Goal: Information Seeking & Learning: Learn about a topic

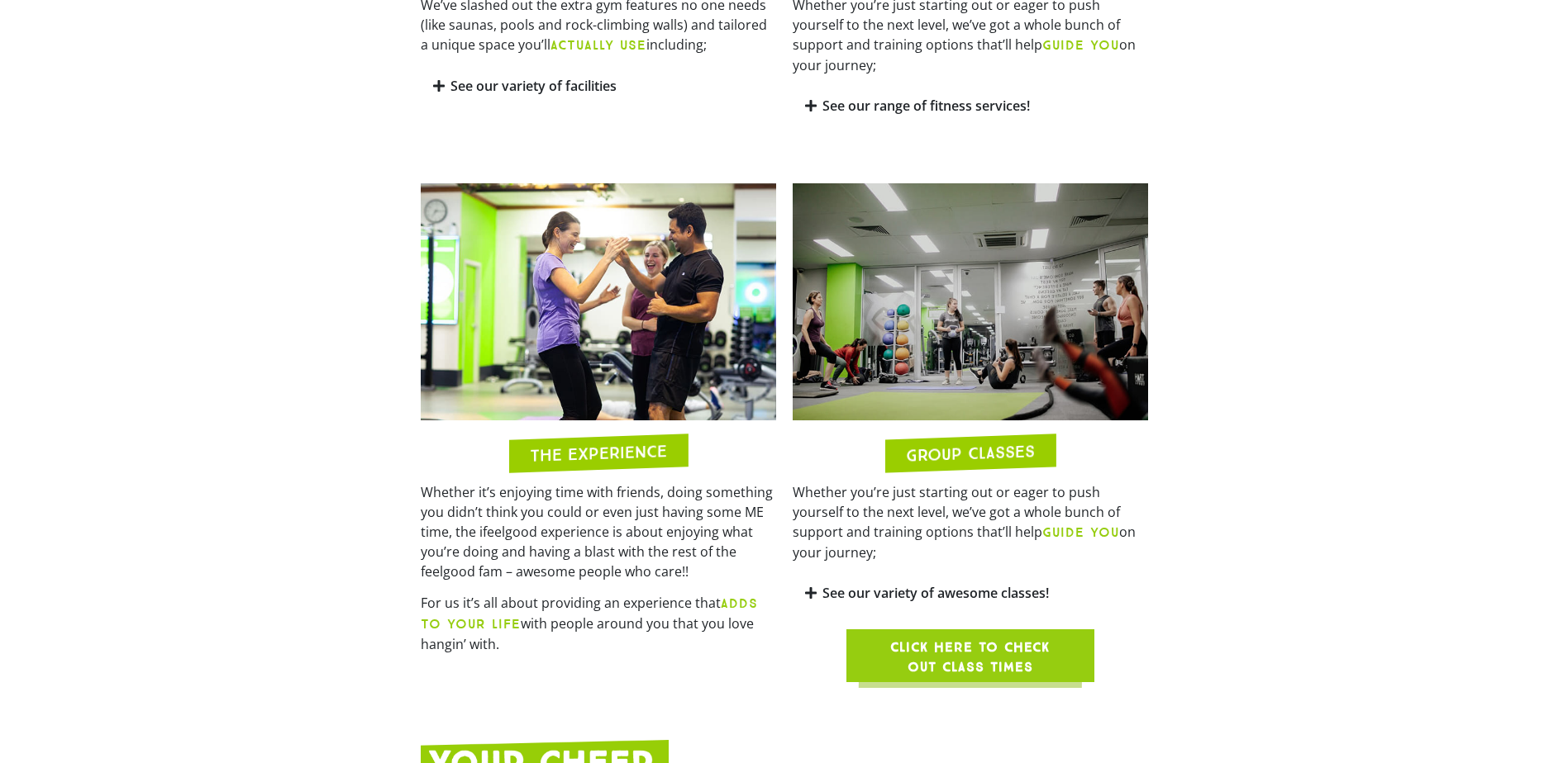
scroll to position [1319, 0]
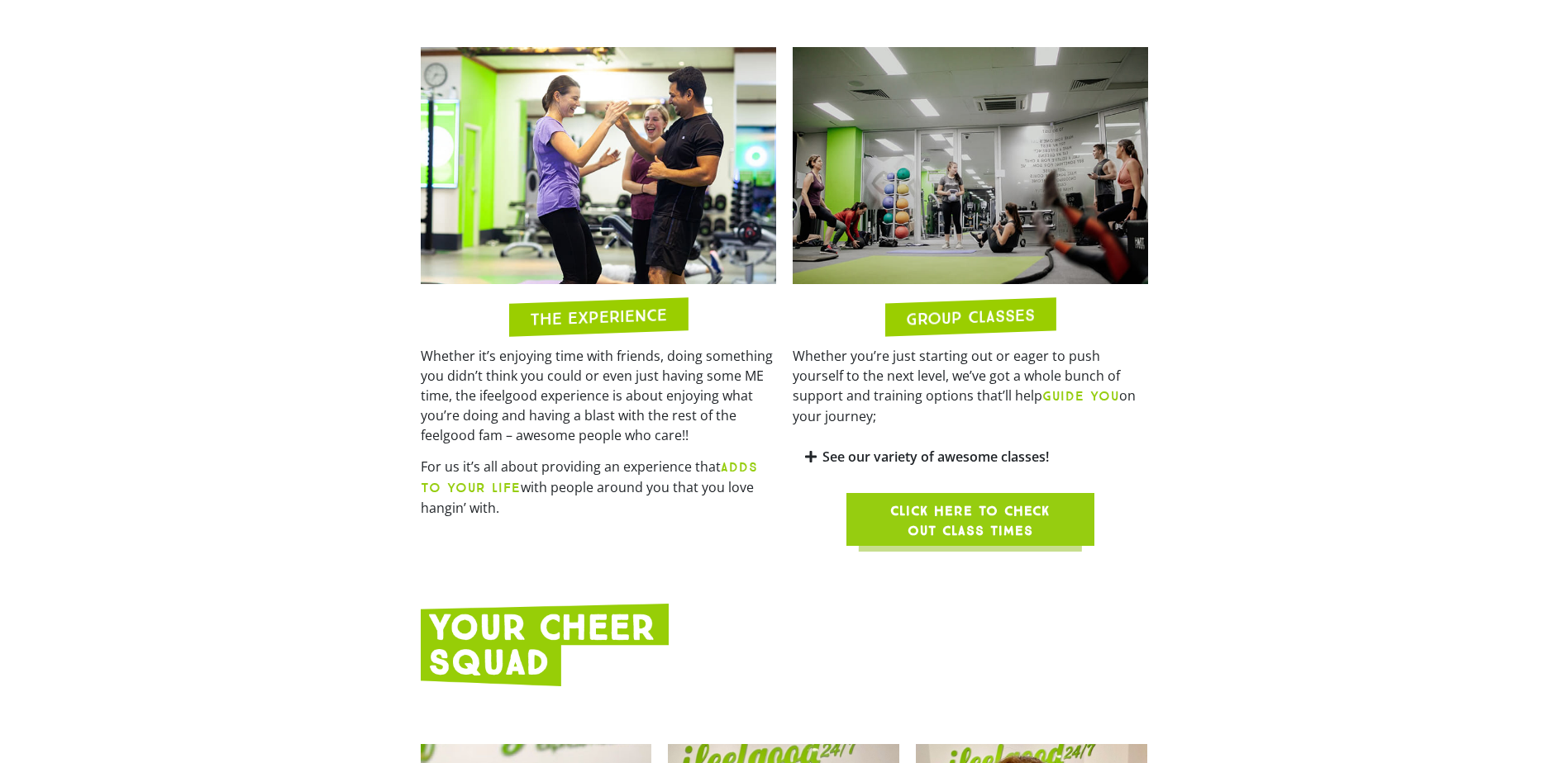
click at [814, 450] on icon at bounding box center [811, 456] width 11 height 13
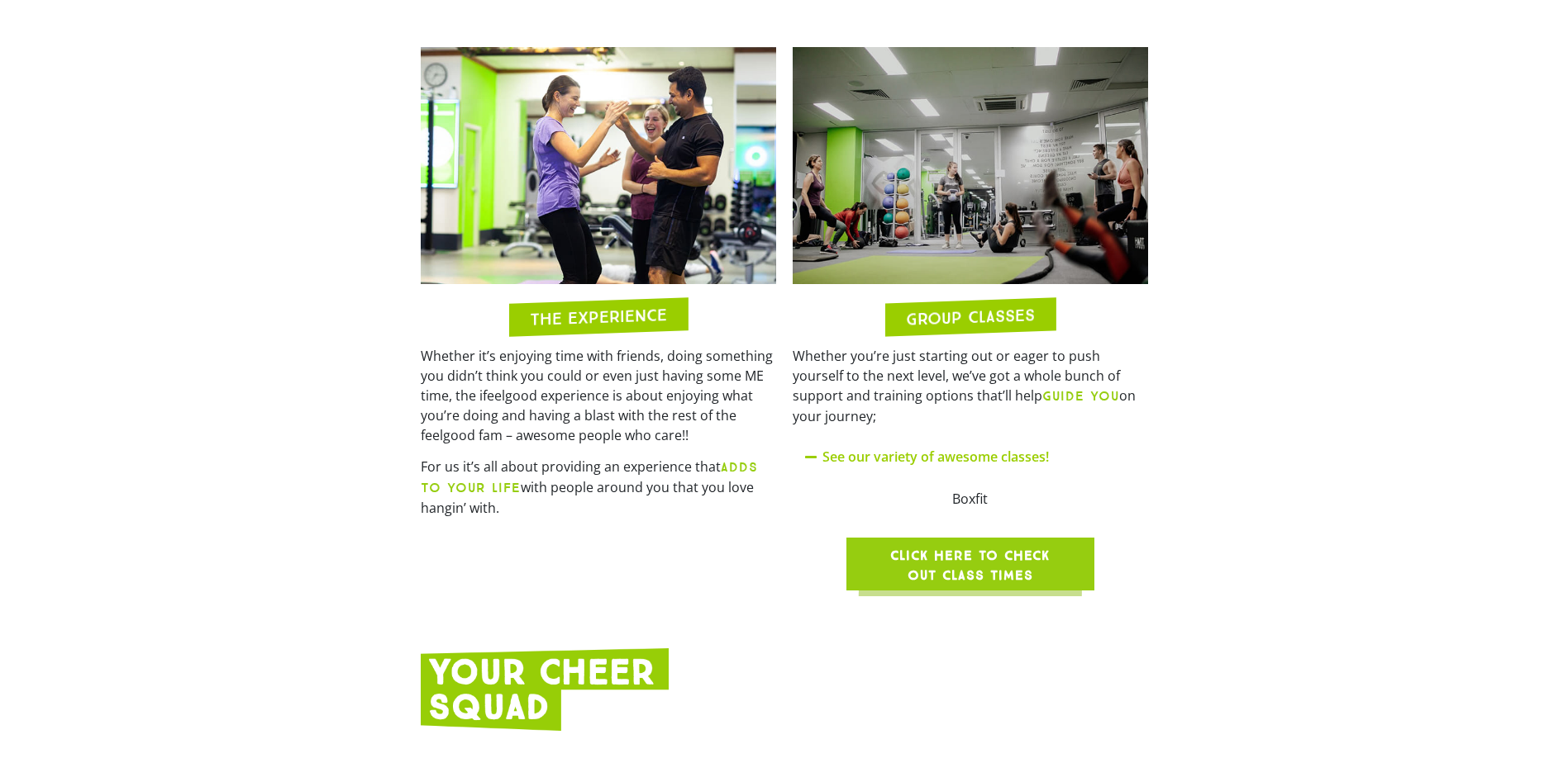
click at [935, 546] on span "Click here to check out class times" at bounding box center [969, 565] width 168 height 39
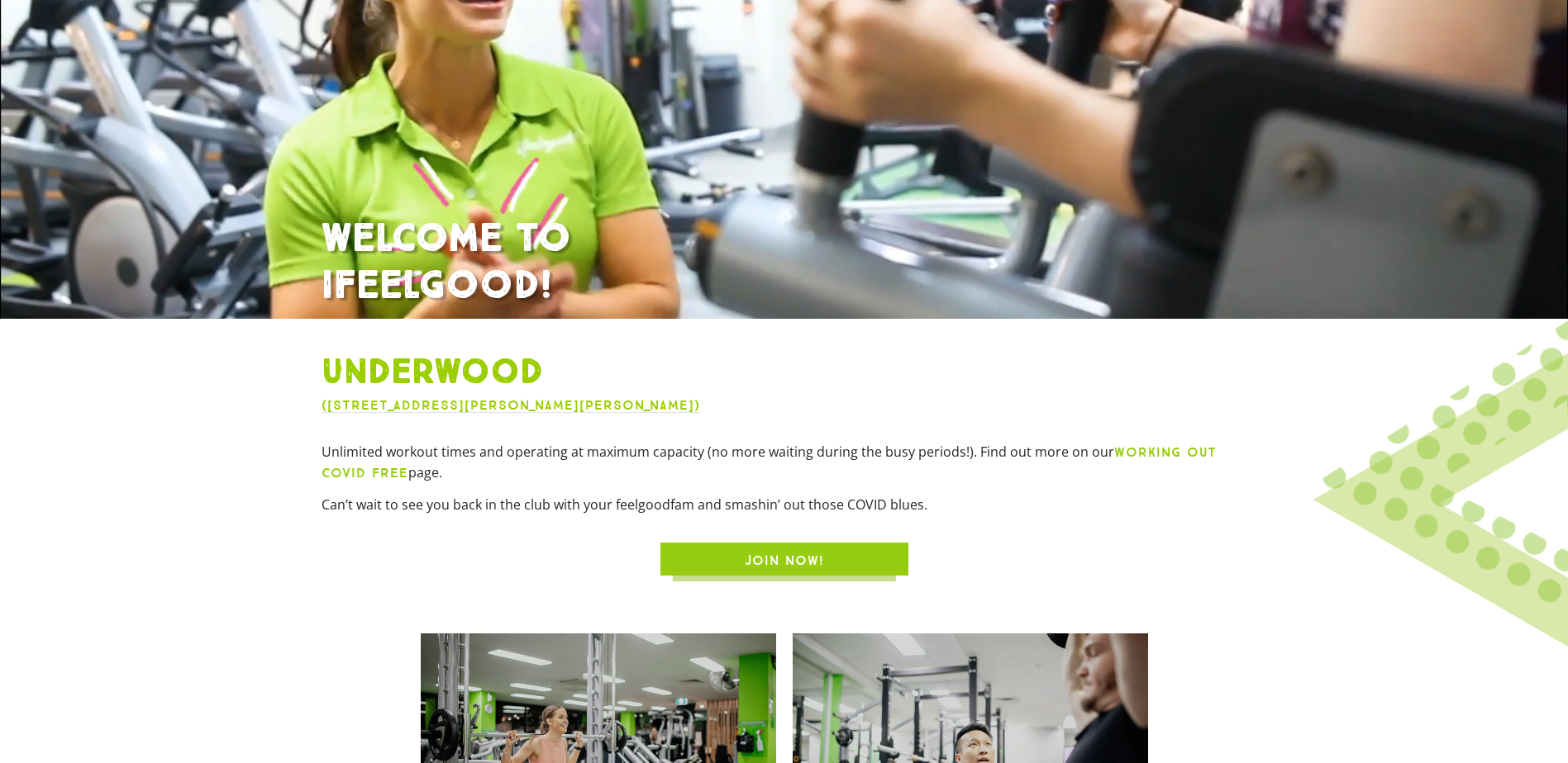
scroll to position [0, 0]
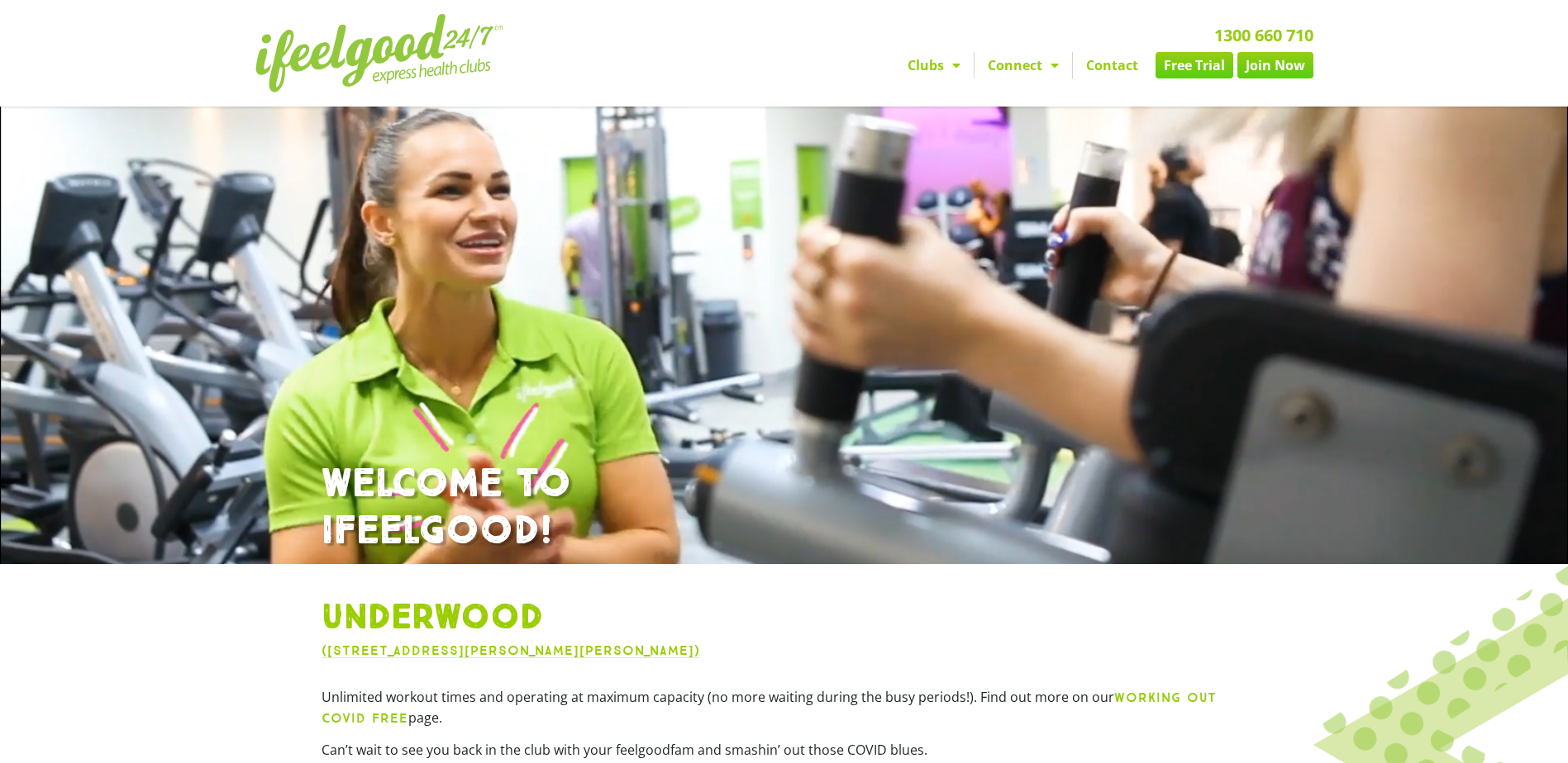
click at [1104, 74] on link "Contact" at bounding box center [1112, 65] width 79 height 26
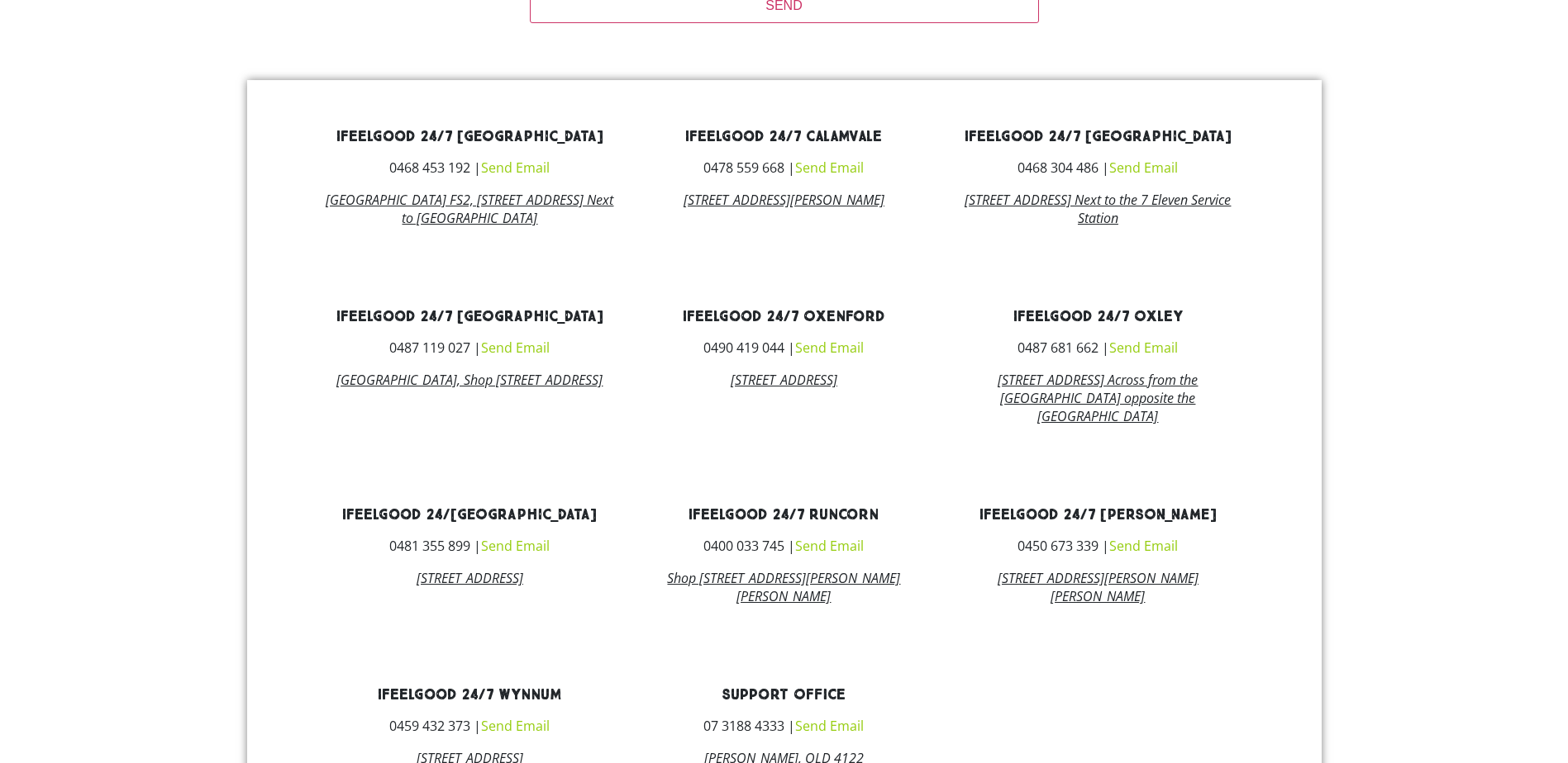
scroll to position [693, 0]
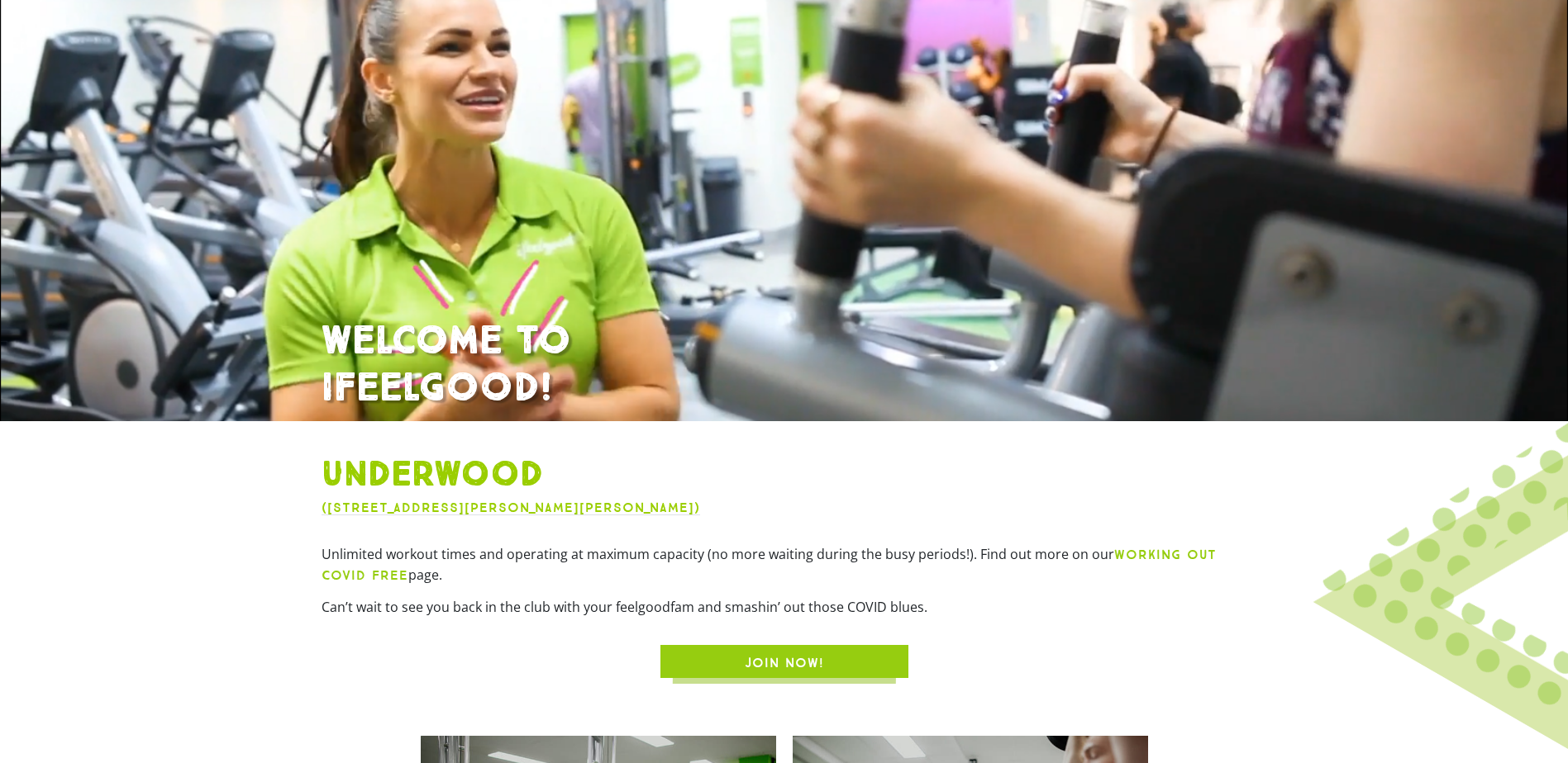
scroll to position [165, 0]
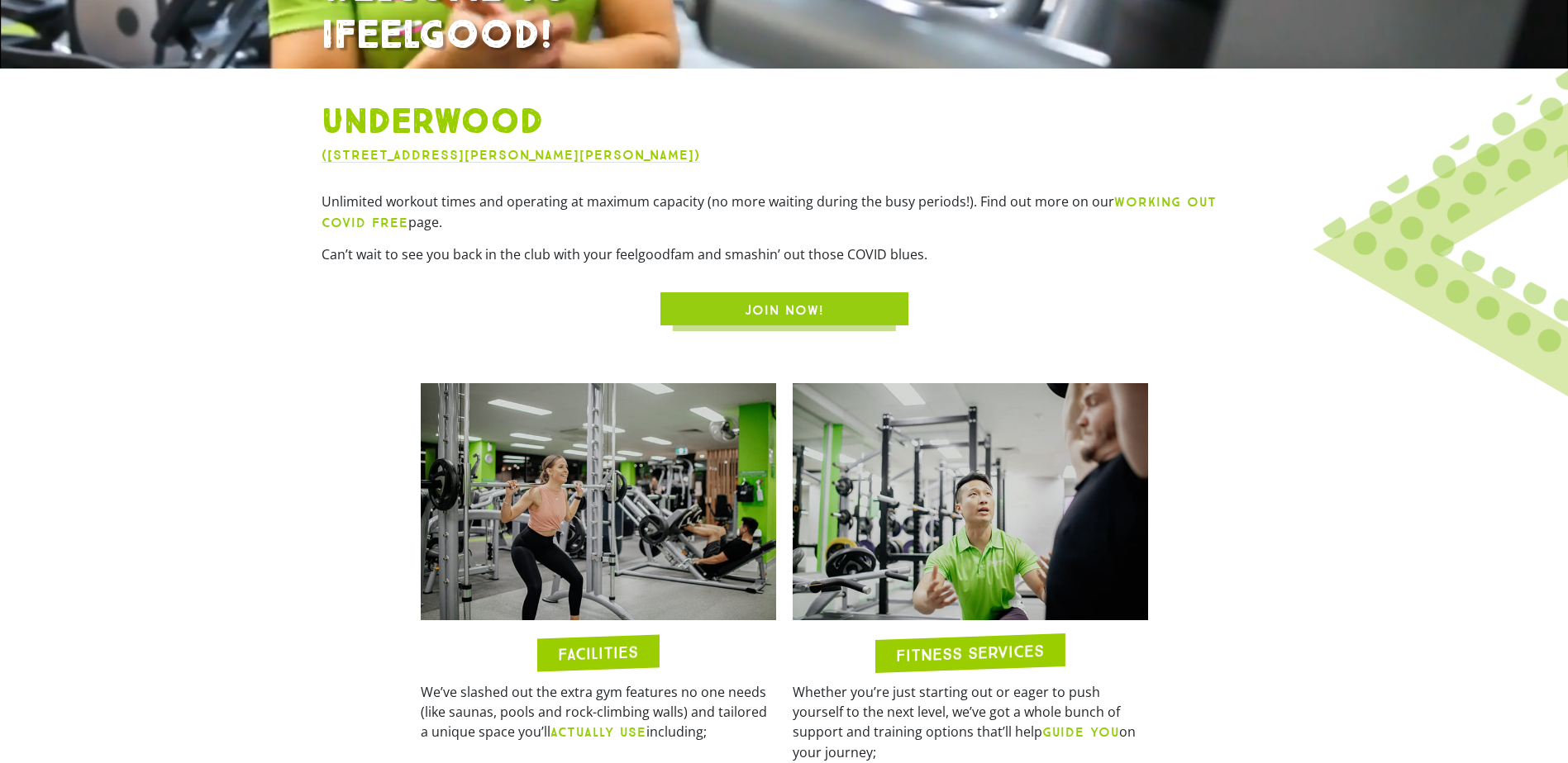
click at [807, 299] on link "JOIN NOW!" at bounding box center [784, 309] width 248 height 33
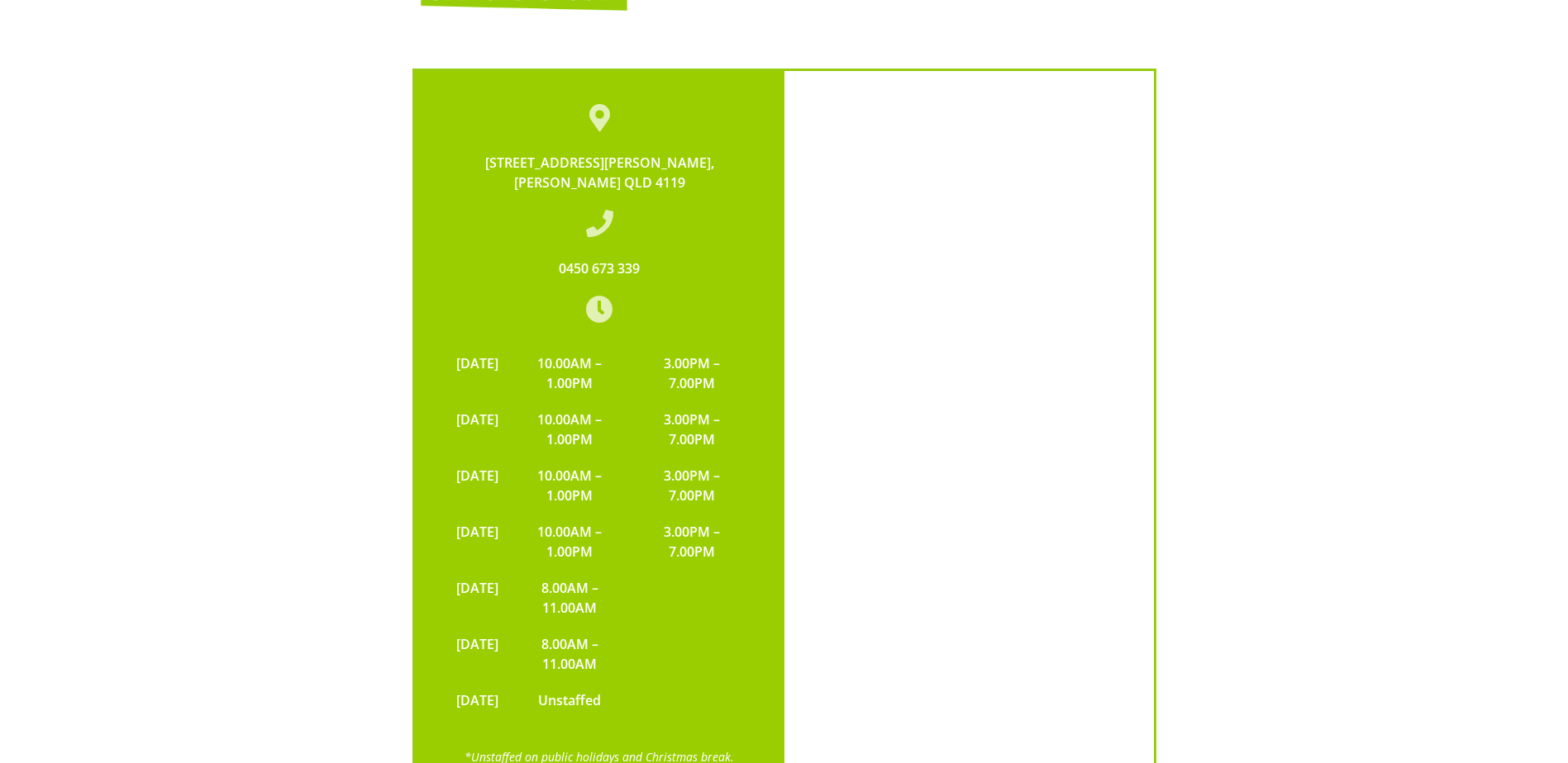
scroll to position [4126, 0]
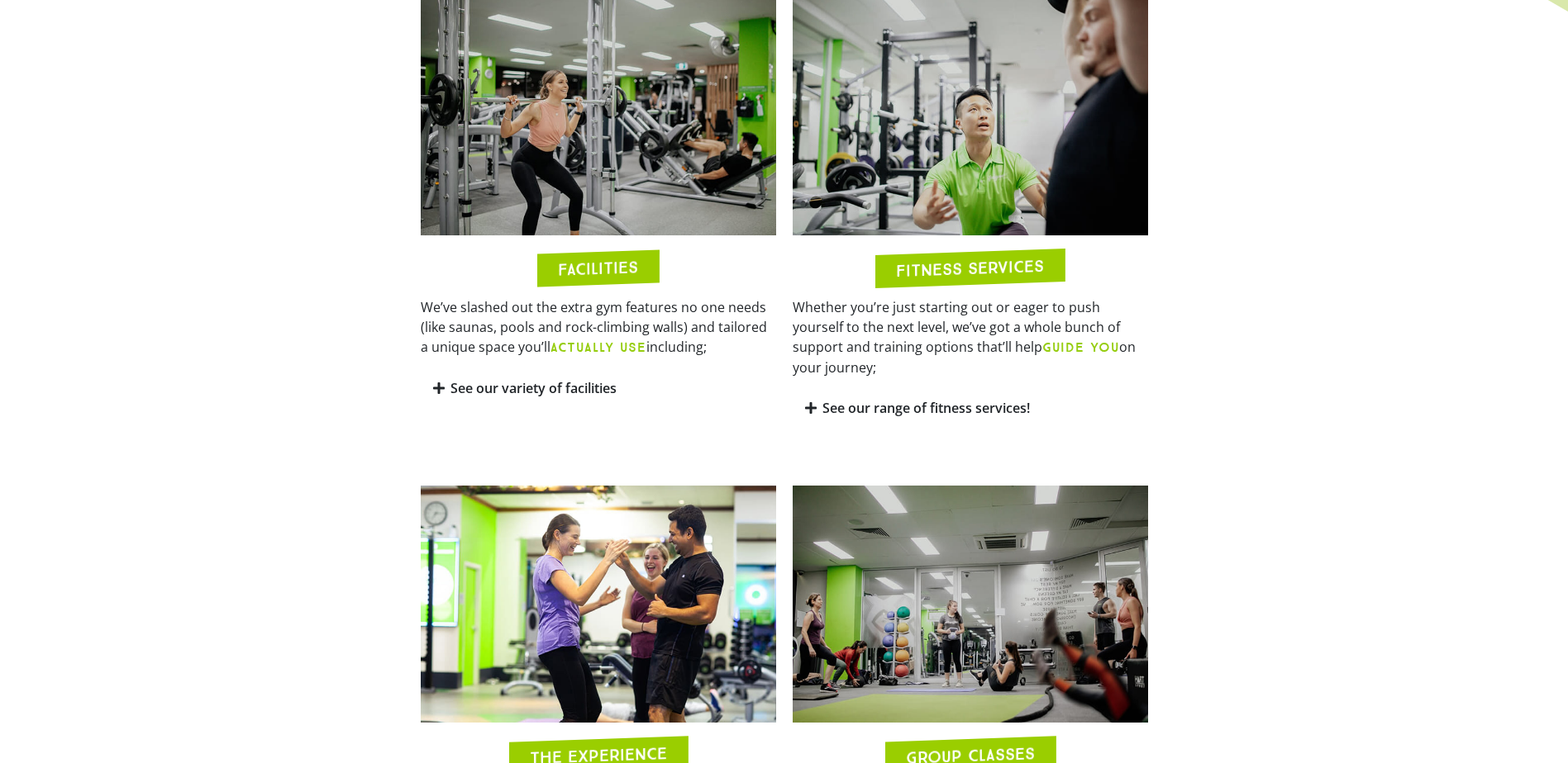
scroll to position [991, 0]
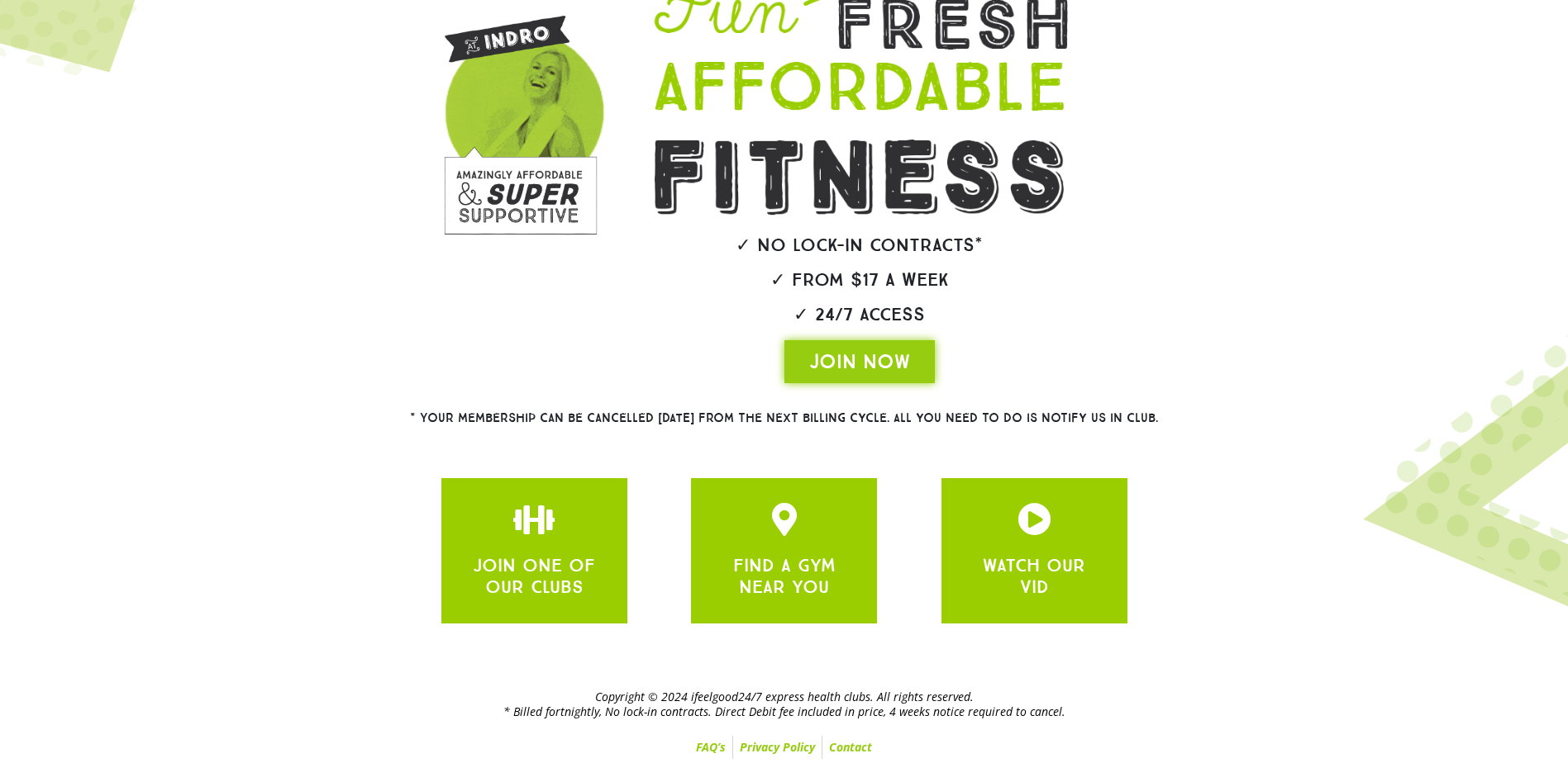
scroll to position [187, 0]
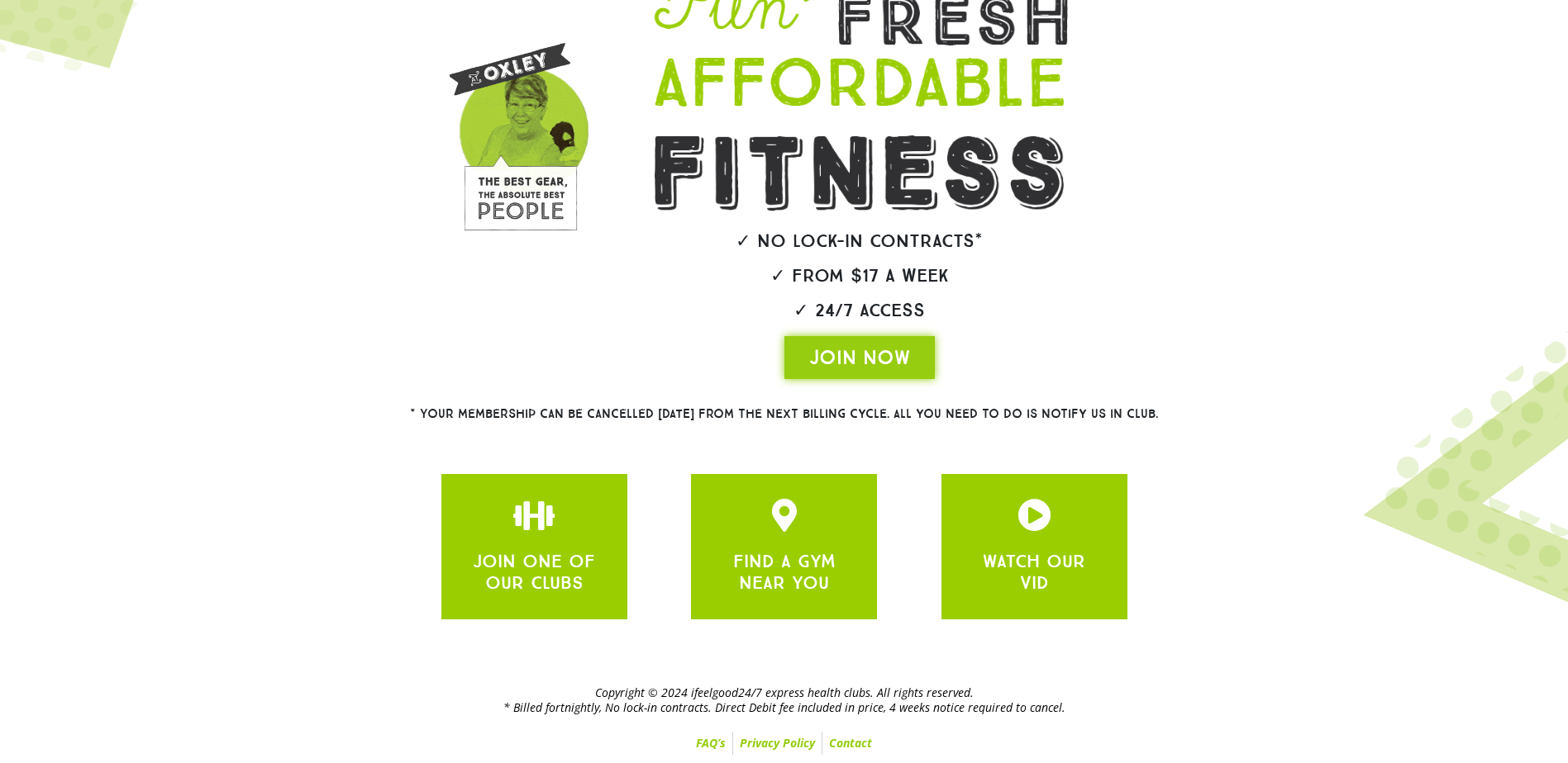
click at [707, 745] on link "FAQ’s" at bounding box center [710, 743] width 43 height 24
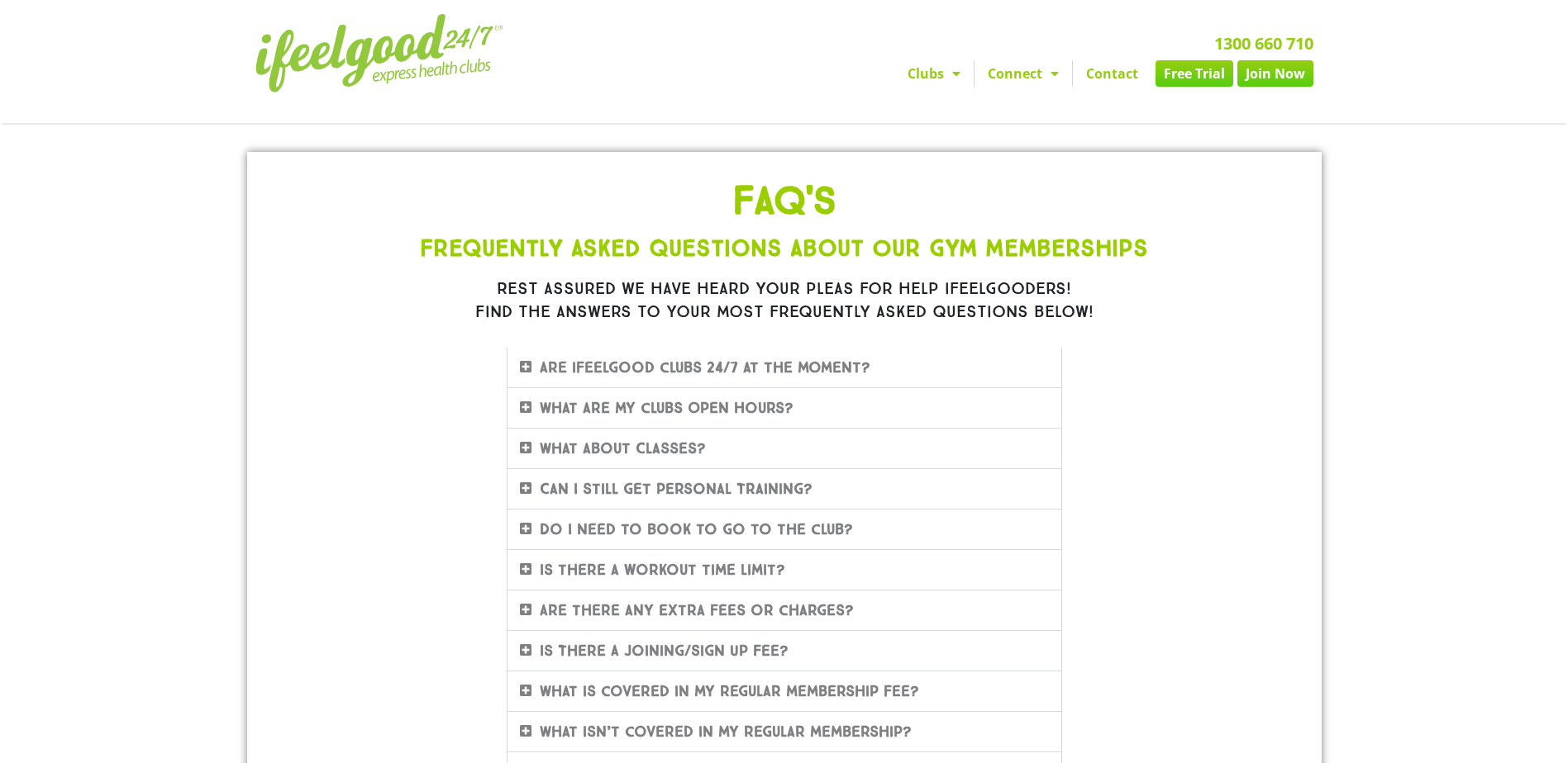
click at [522, 369] on icon at bounding box center [525, 366] width 11 height 13
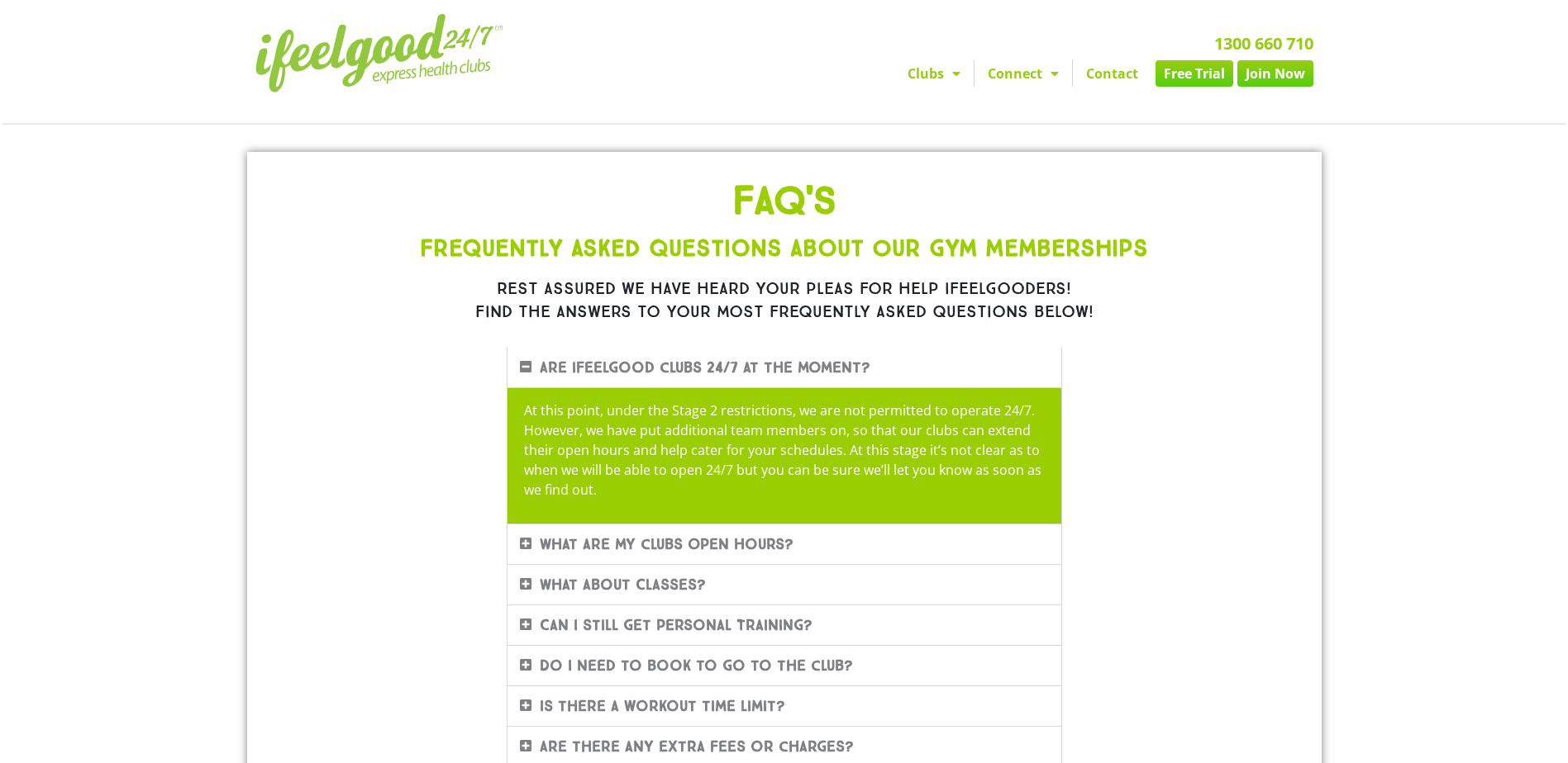
click at [522, 369] on icon at bounding box center [525, 366] width 11 height 13
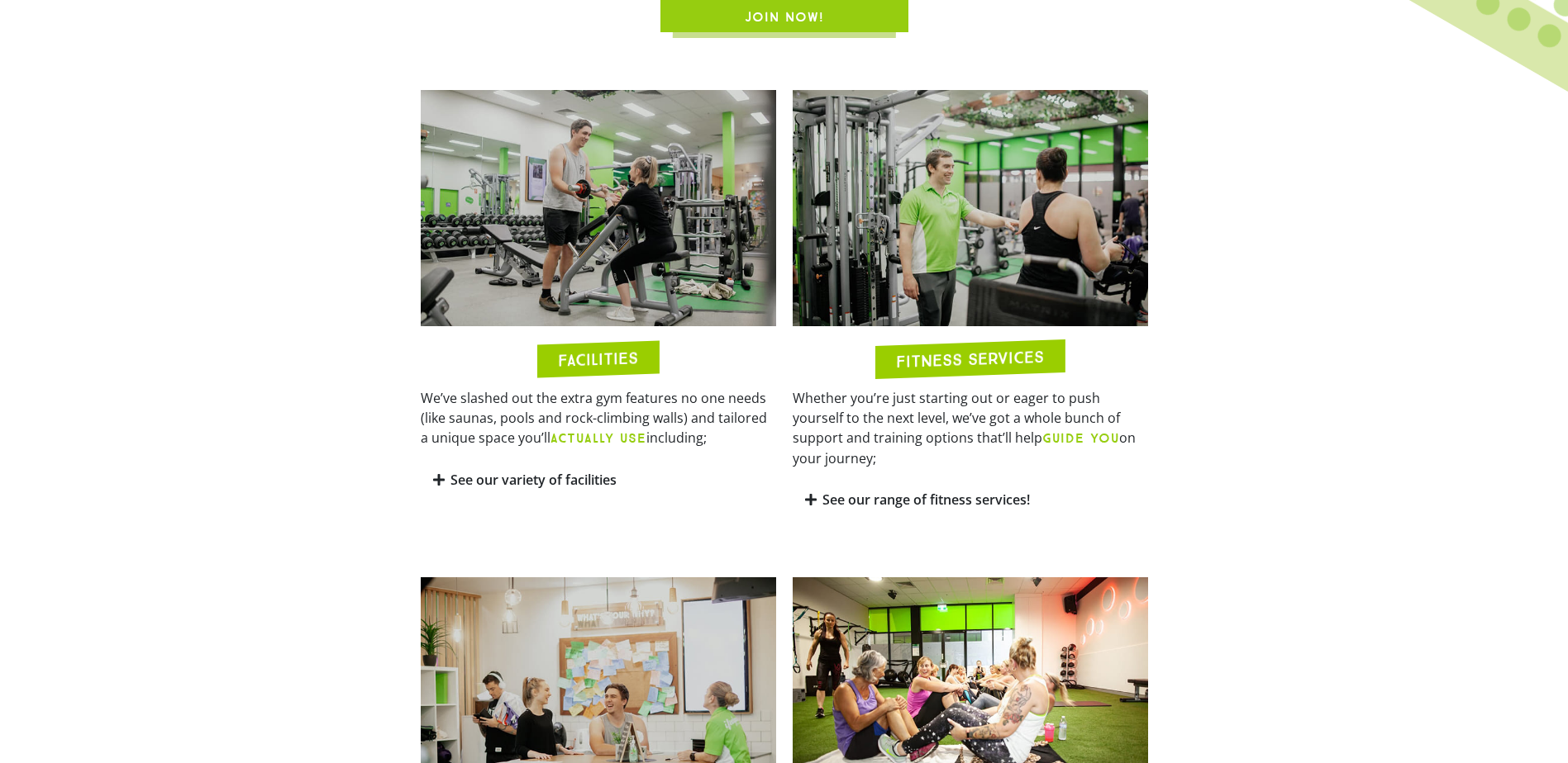
scroll to position [826, 0]
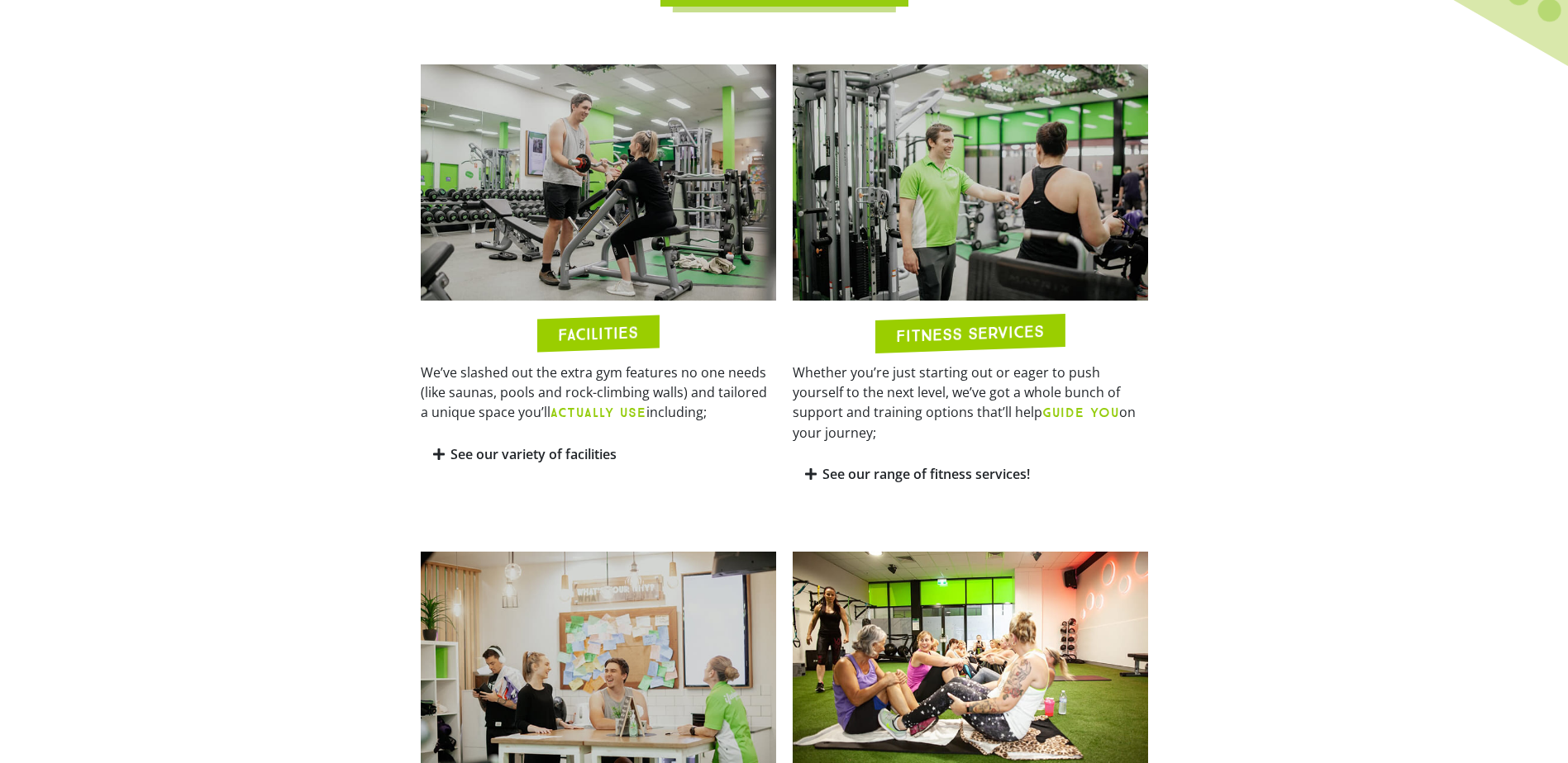
click at [433, 455] on icon at bounding box center [438, 453] width 11 height 13
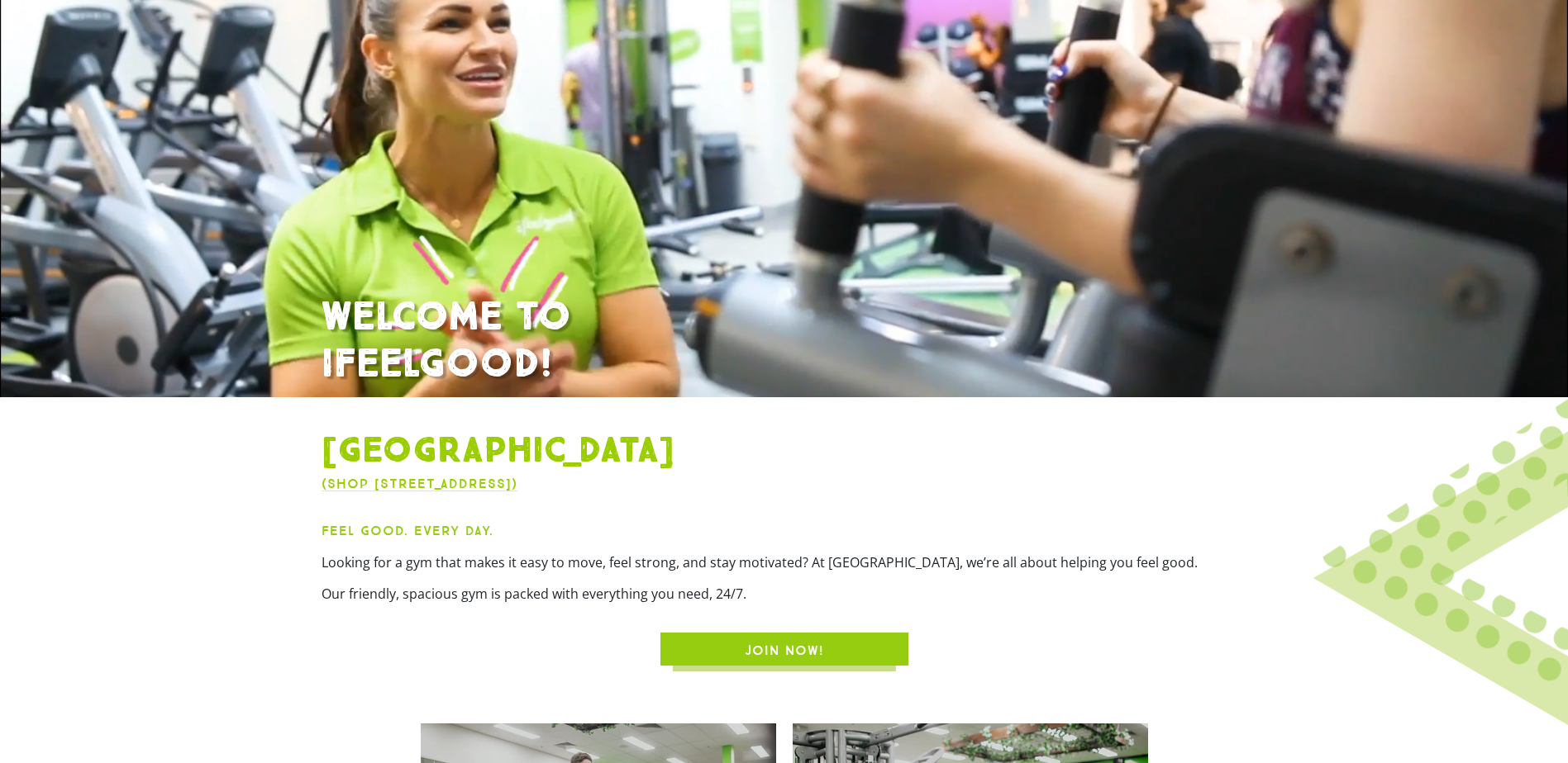
scroll to position [165, 0]
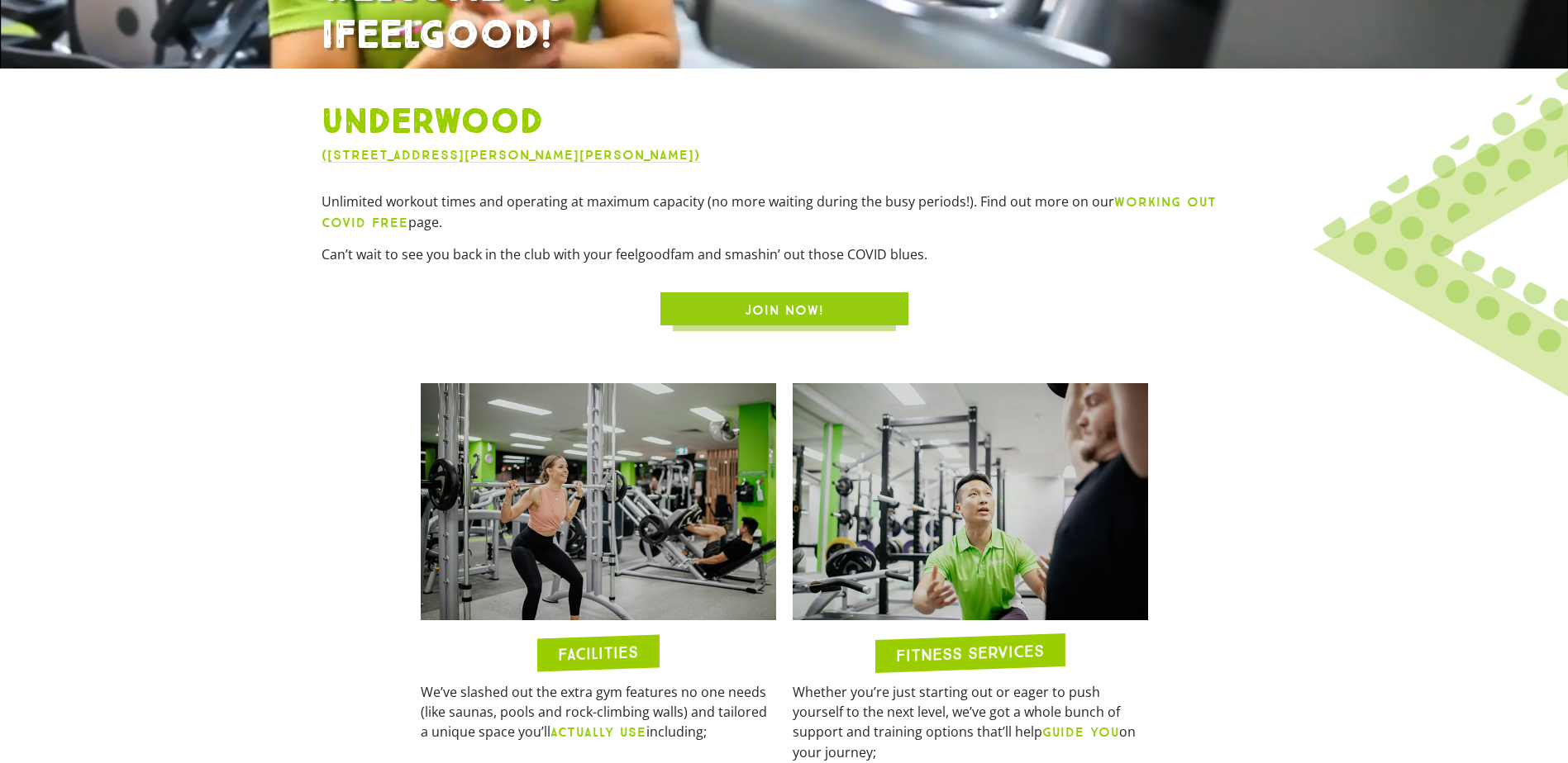
scroll to position [909, 0]
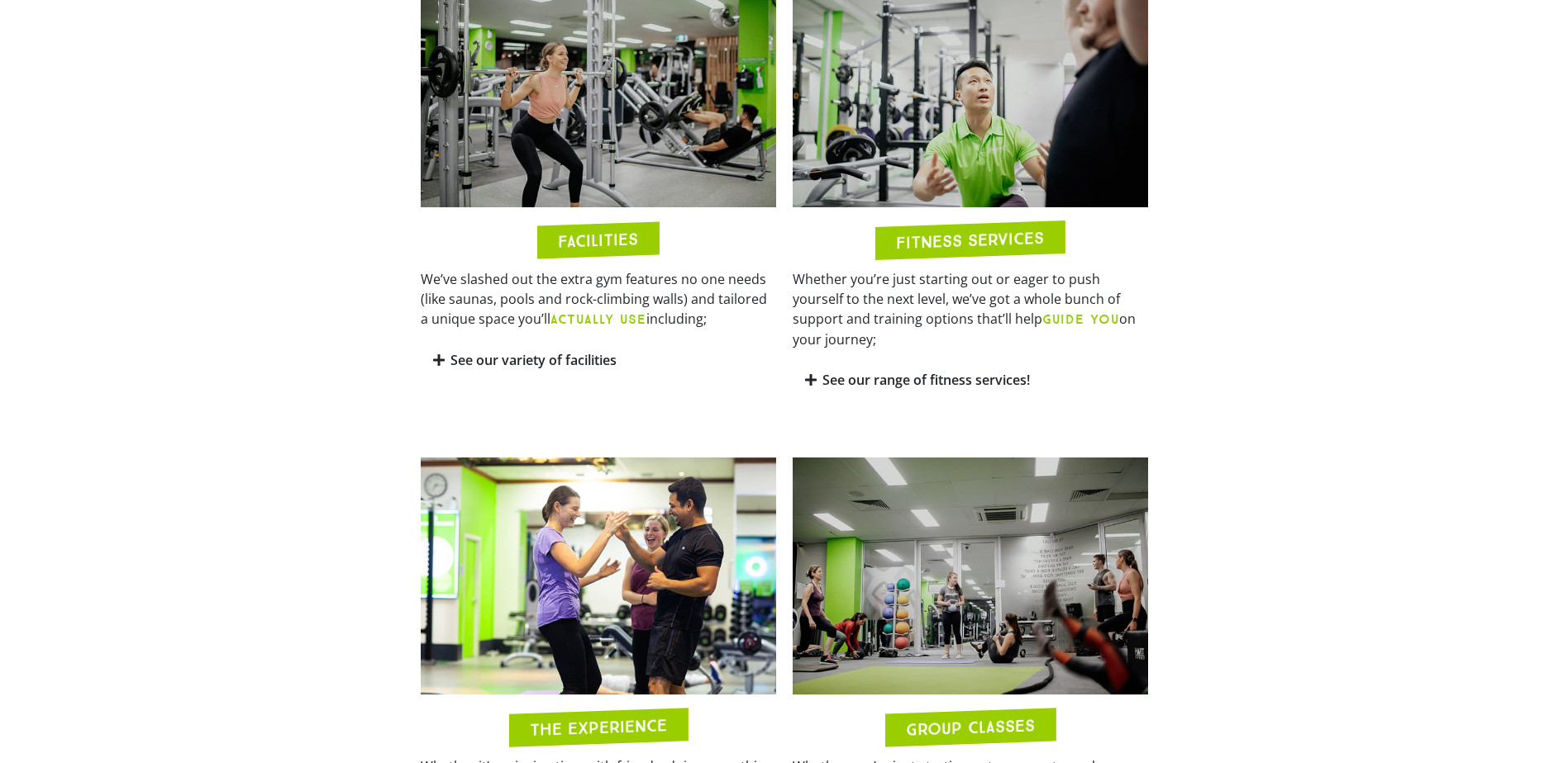
click at [435, 365] on icon at bounding box center [438, 359] width 11 height 13
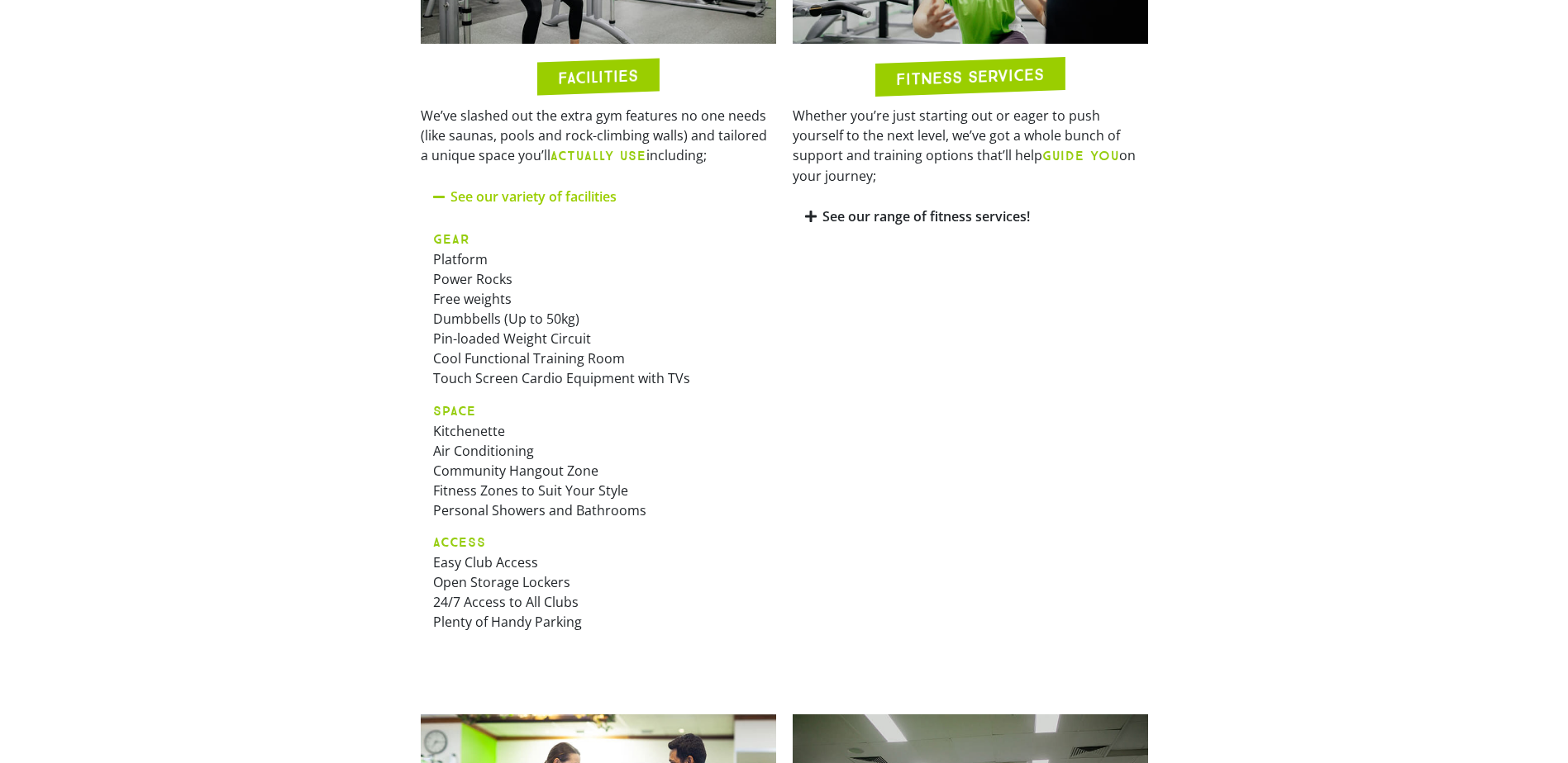
scroll to position [1073, 0]
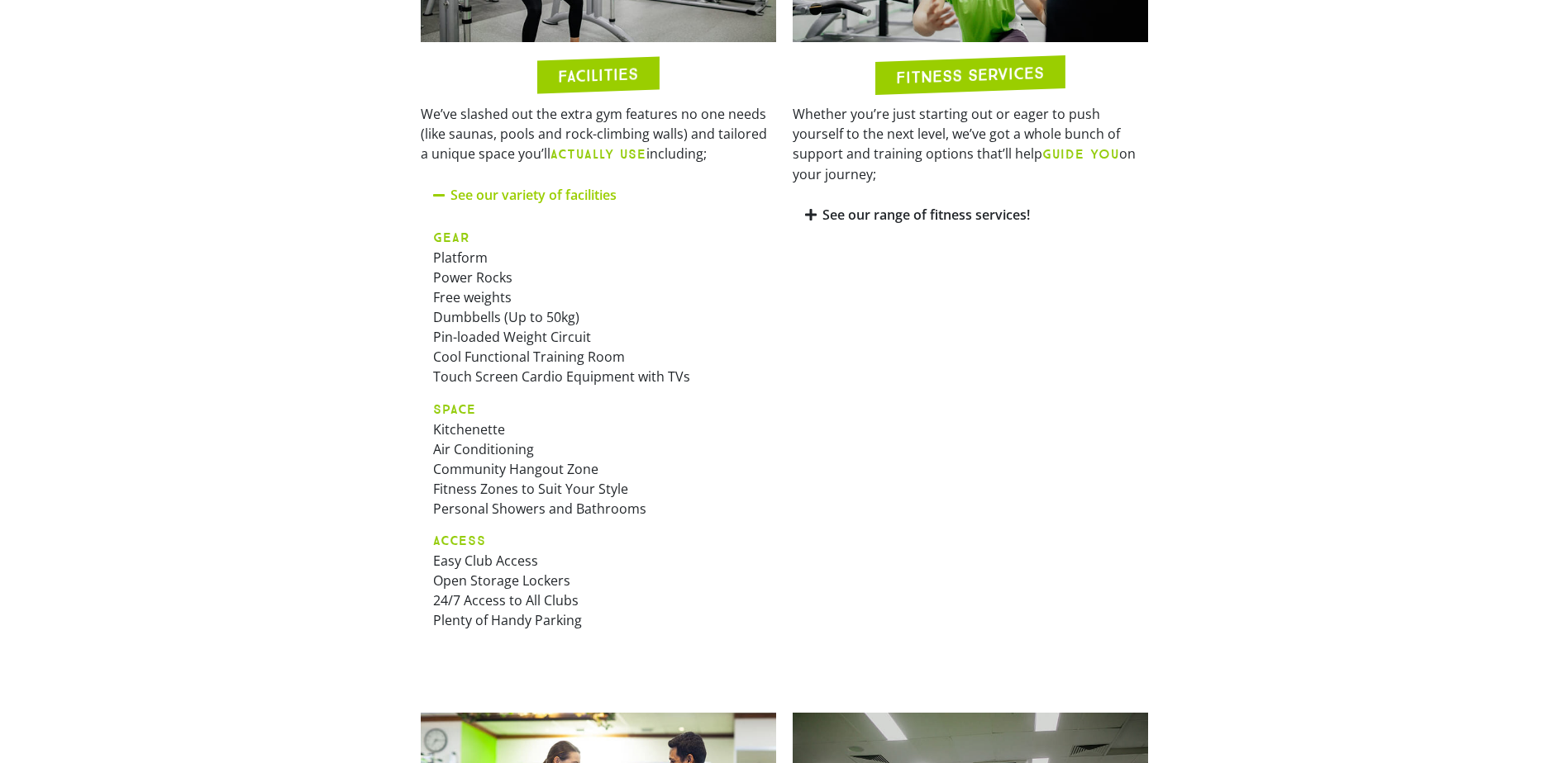
click at [804, 195] on div "See our range of fitness services!" at bounding box center [969, 215] width 355 height 39
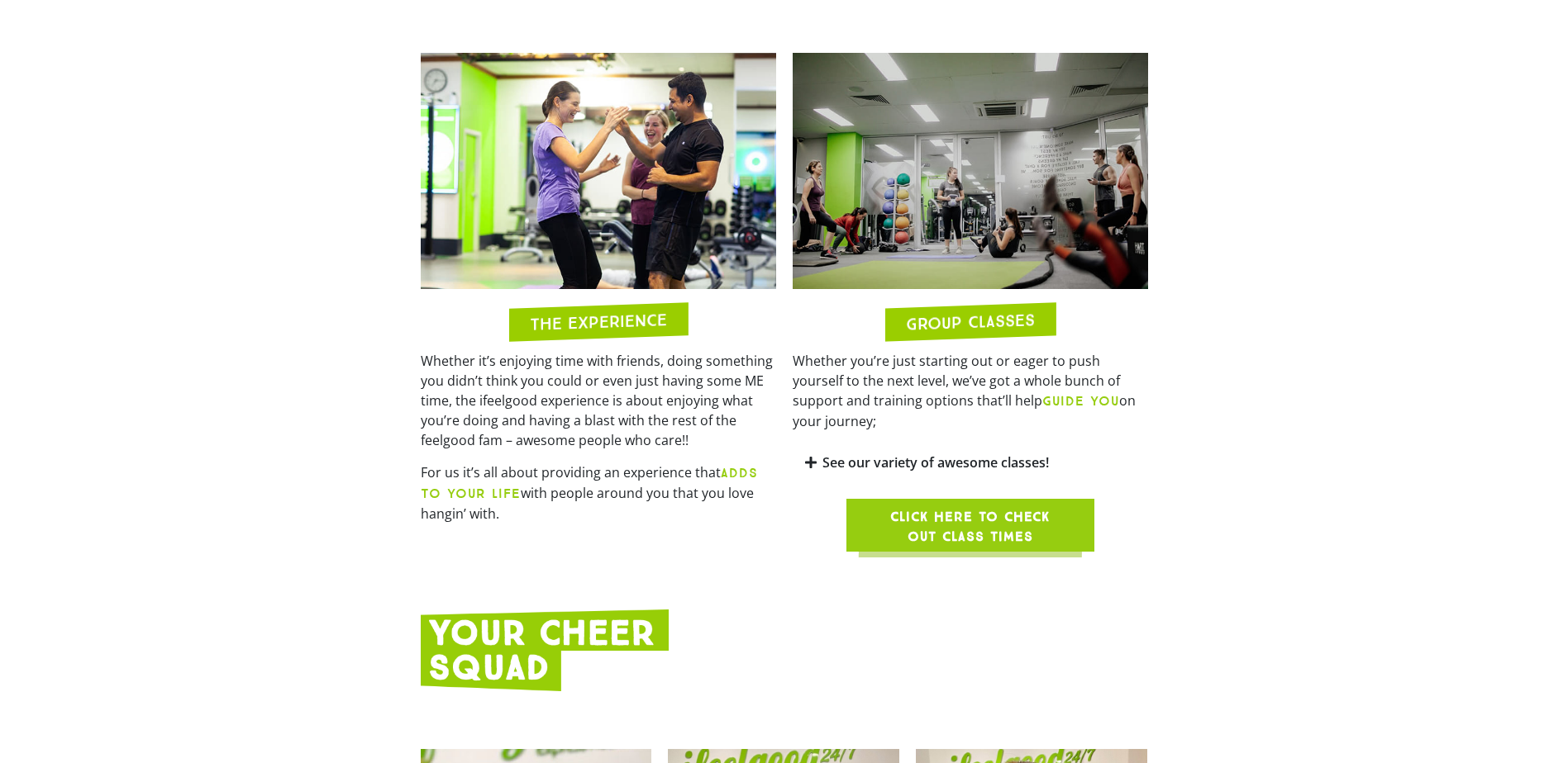
scroll to position [1734, 0]
click at [803, 445] on div "See our variety of awesome classes!" at bounding box center [969, 462] width 355 height 39
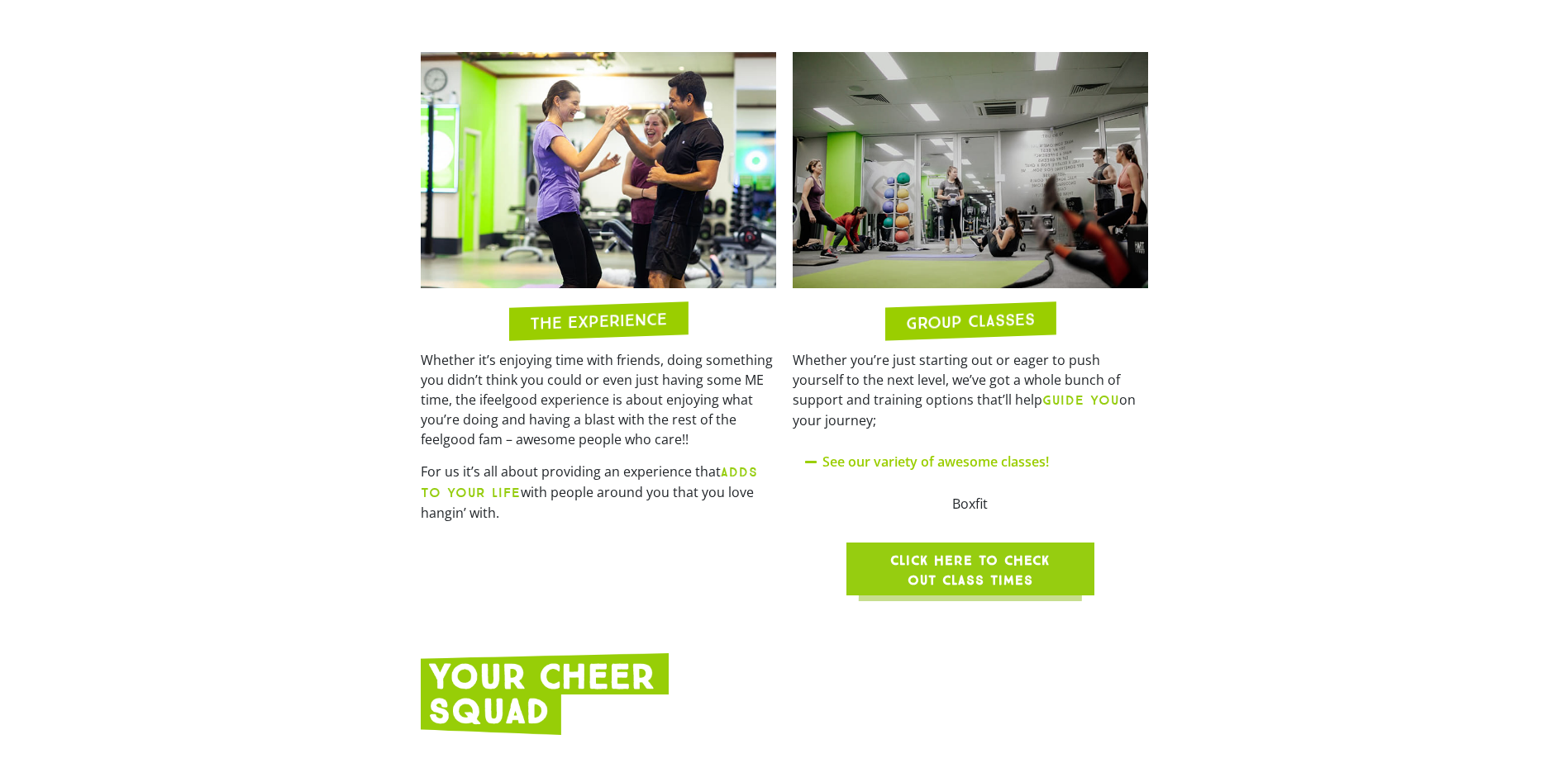
click at [803, 445] on div "See our variety of awesome classes!" at bounding box center [969, 462] width 355 height 39
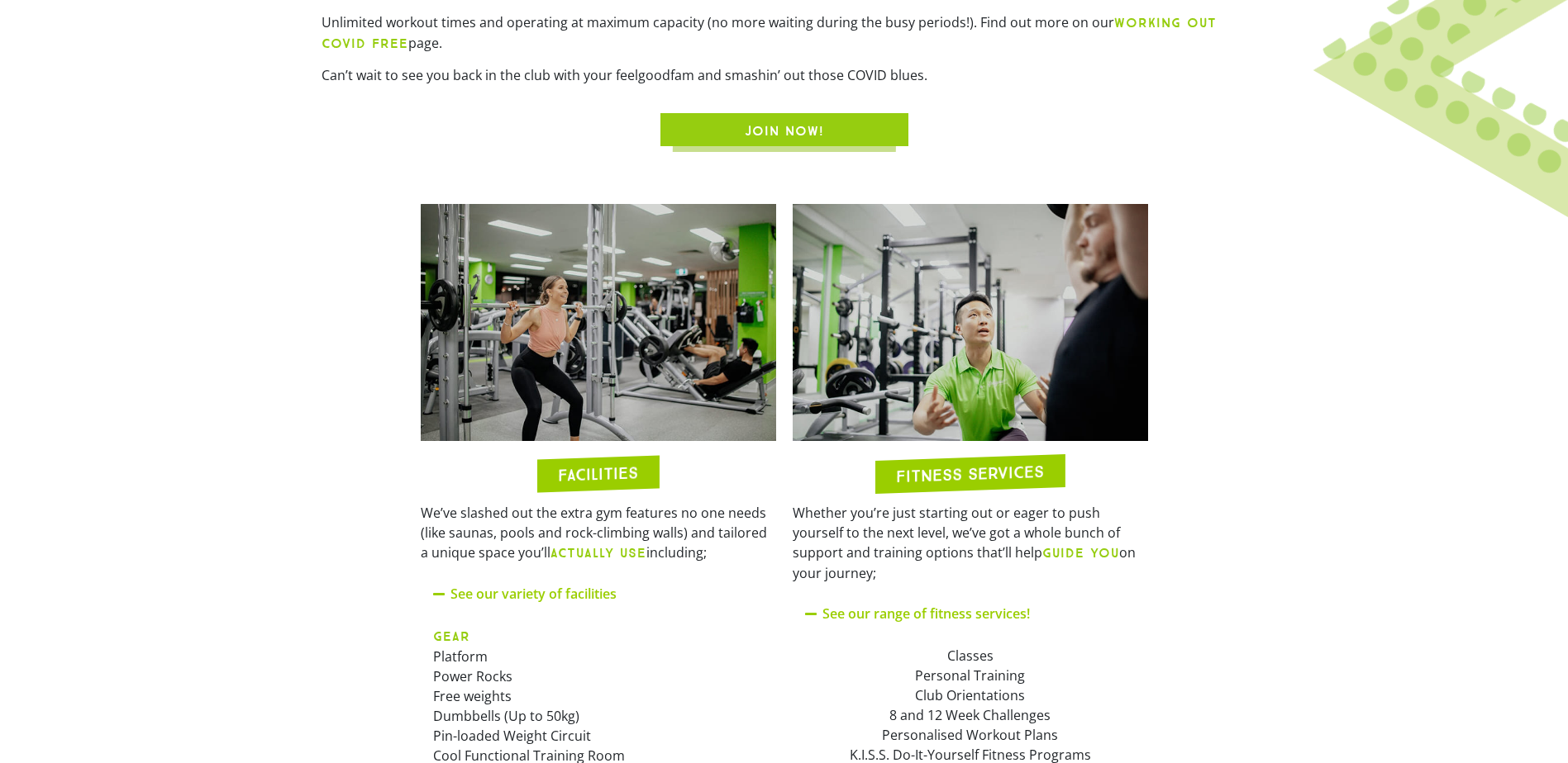
scroll to position [0, 0]
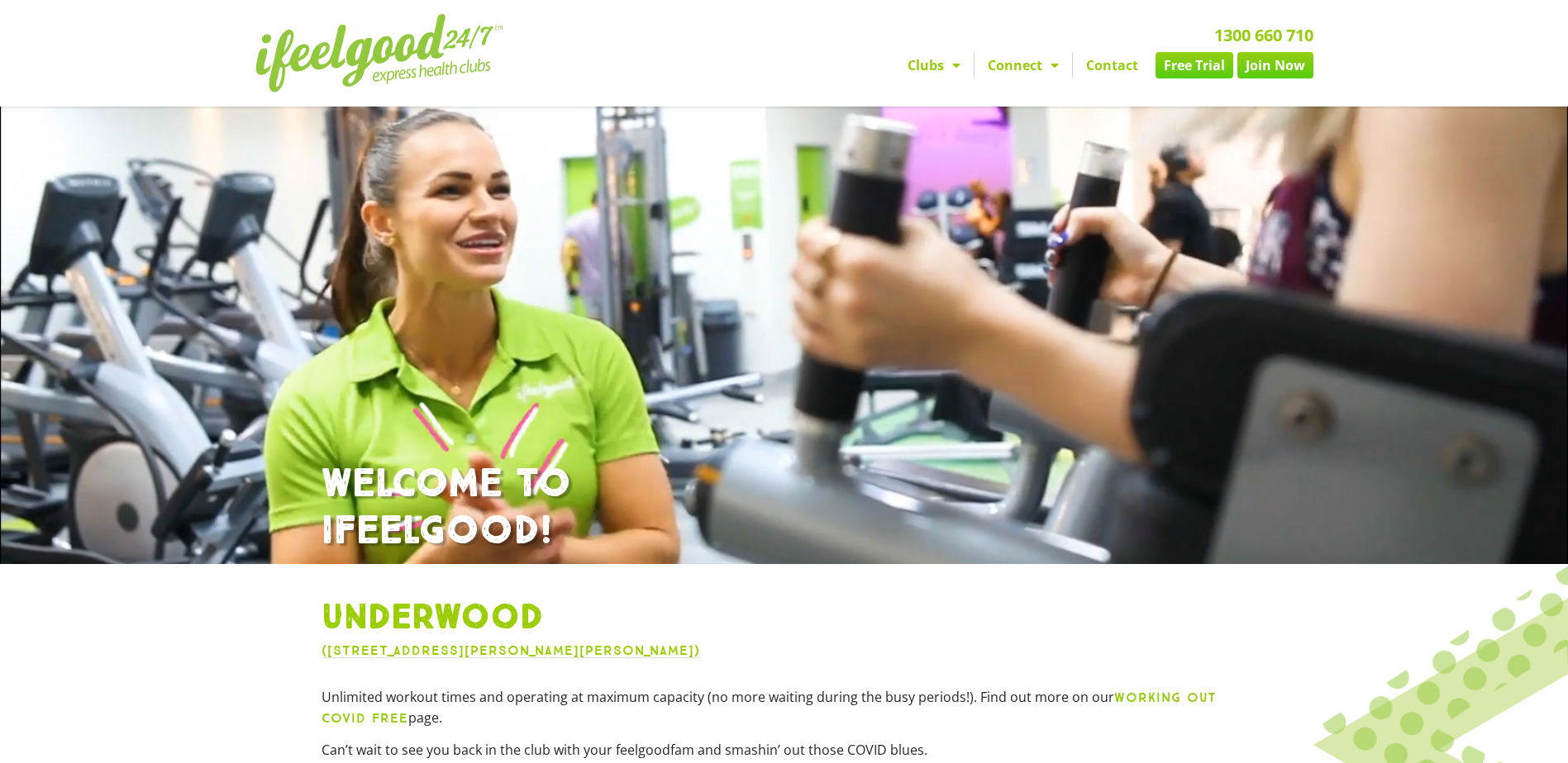
click at [1186, 72] on link "Free Trial" at bounding box center [1194, 65] width 78 height 26
